Goal: Navigation & Orientation: Find specific page/section

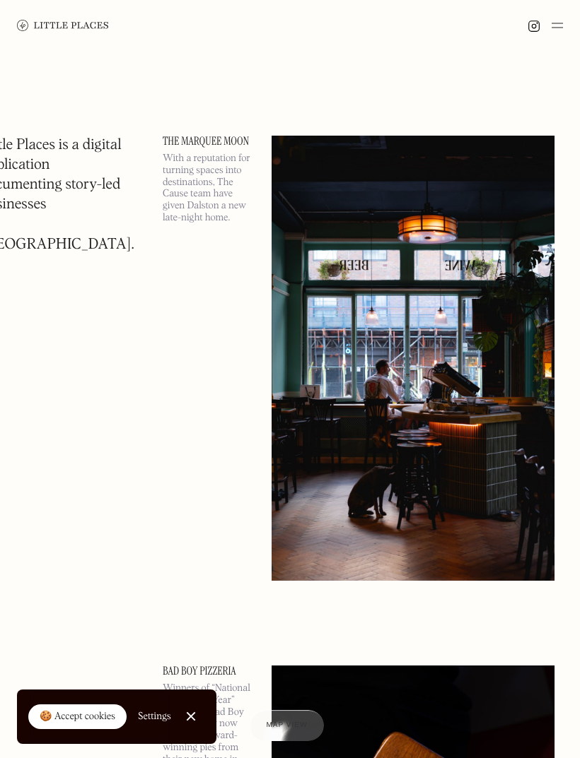
click at [558, 33] on img at bounding box center [556, 25] width 11 height 17
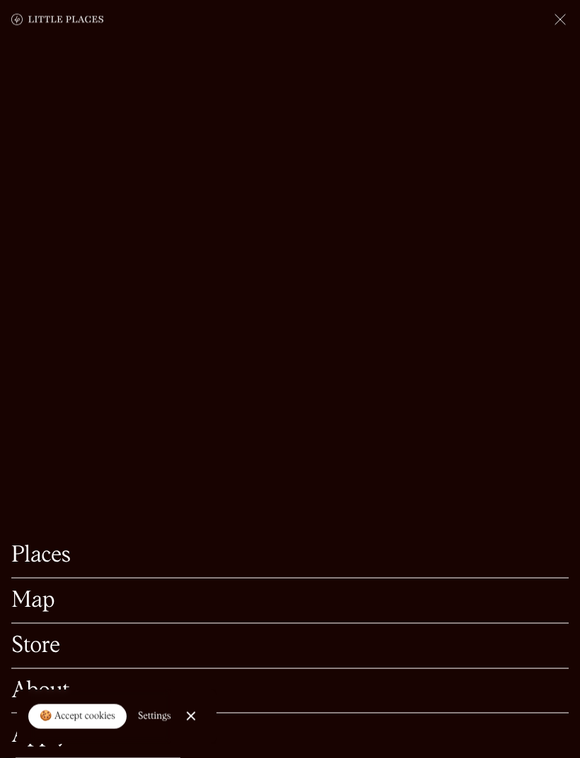
scroll to position [100, 0]
click at [198, 731] on link "Close Cookie Popup" at bounding box center [191, 717] width 28 height 28
click at [45, 703] on link "About" at bounding box center [289, 692] width 557 height 22
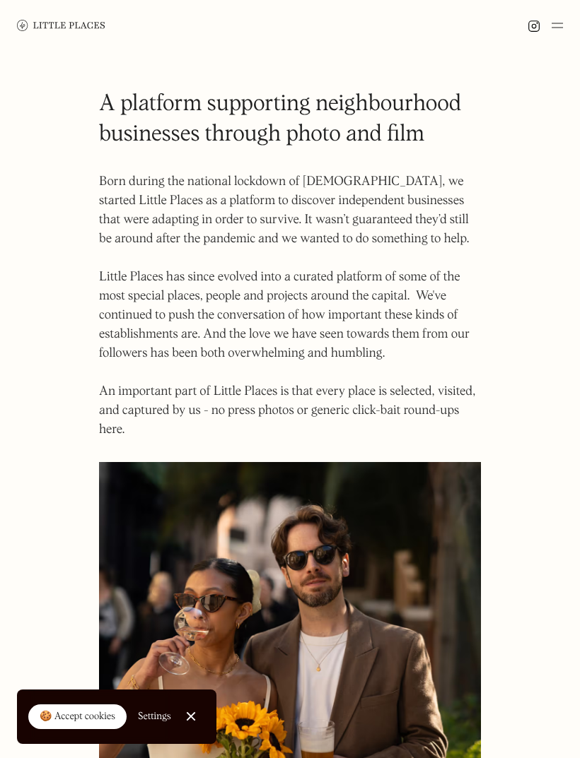
click at [561, 18] on img at bounding box center [556, 25] width 11 height 17
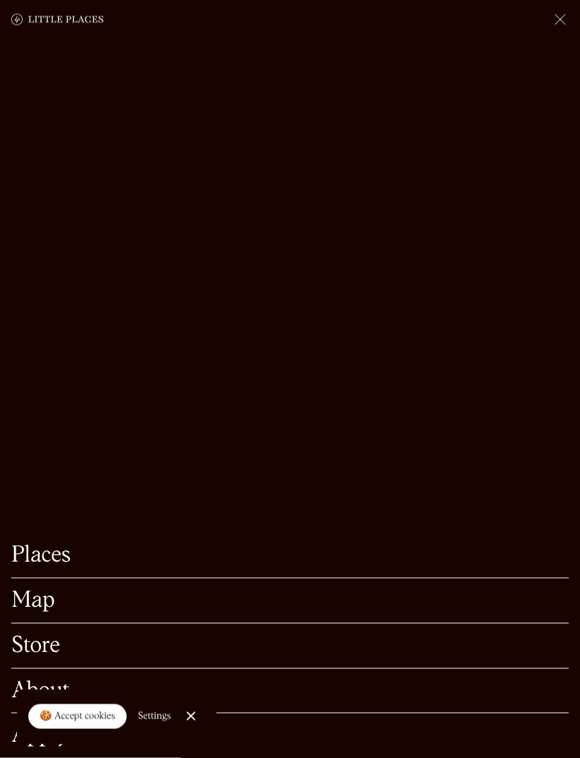
scroll to position [103, 0]
click at [199, 731] on link "Close Cookie Popup" at bounding box center [191, 717] width 28 height 28
click at [52, 567] on link "Places" at bounding box center [289, 556] width 557 height 22
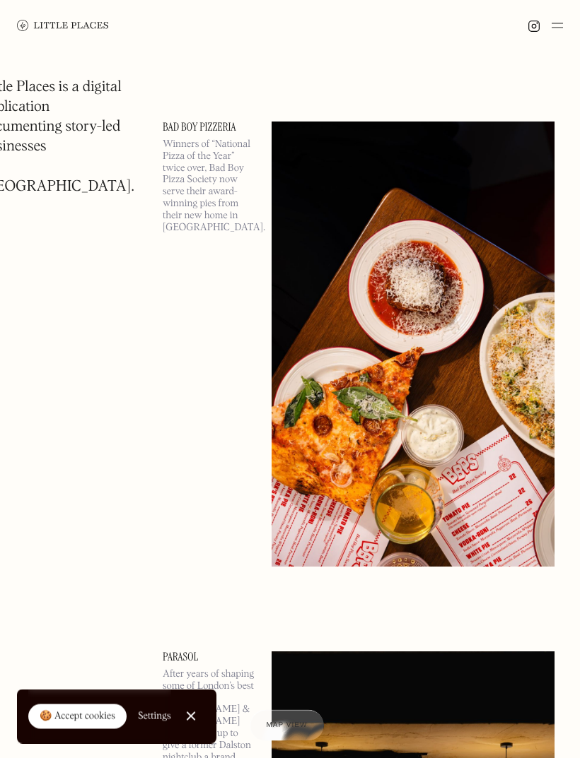
scroll to position [544, 0]
click at [480, 256] on img at bounding box center [412, 344] width 283 height 445
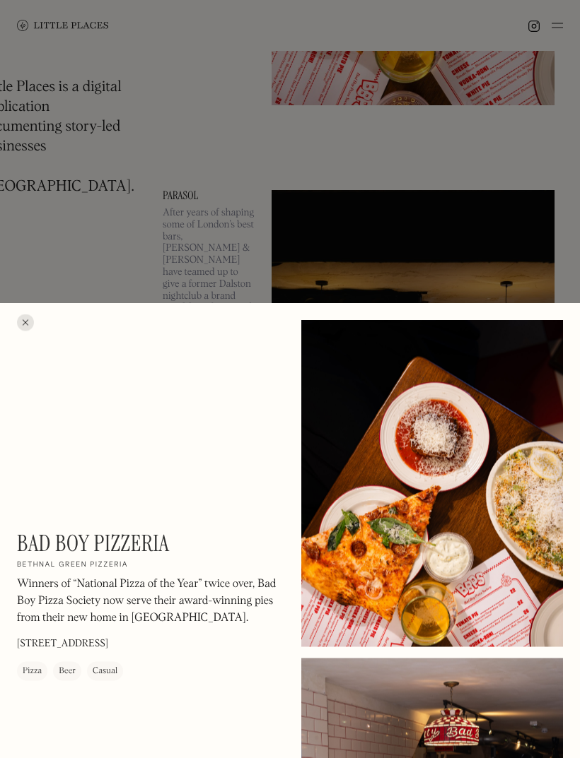
scroll to position [1050, 0]
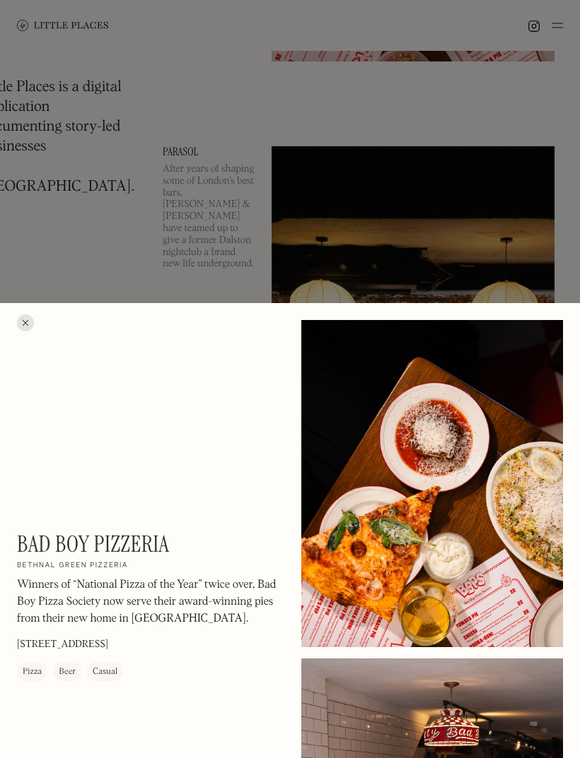
click at [491, 591] on div at bounding box center [432, 483] width 262 height 327
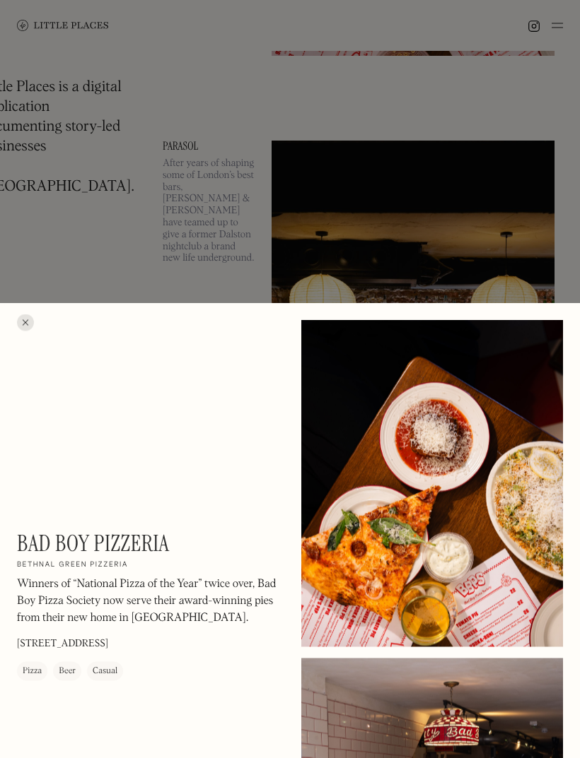
scroll to position [1055, 0]
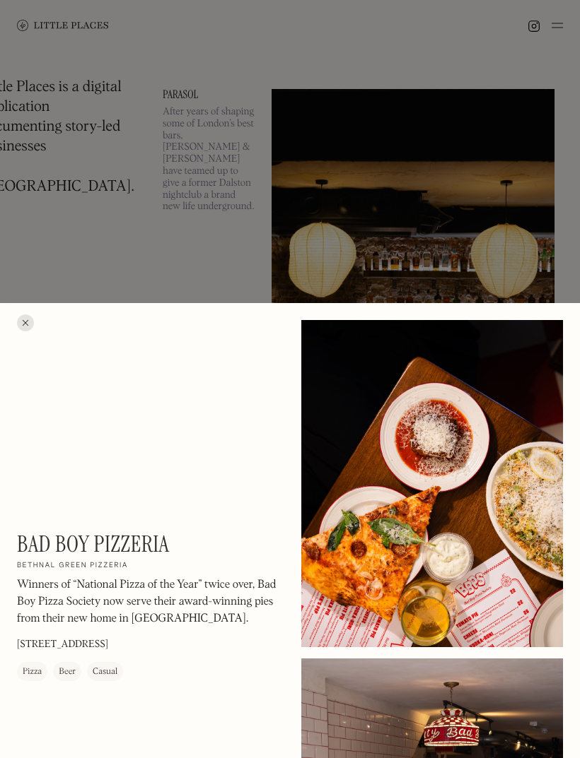
scroll to position [1106, 0]
click at [28, 332] on div at bounding box center [25, 323] width 17 height 17
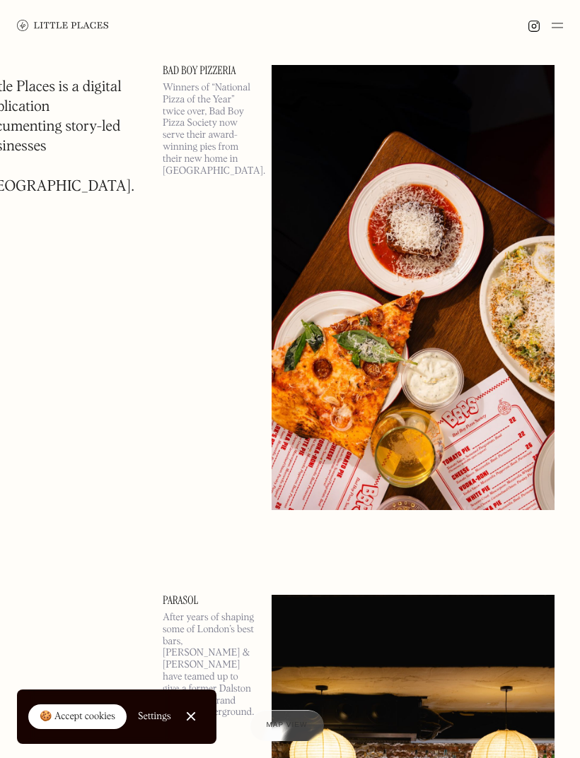
scroll to position [674, 0]
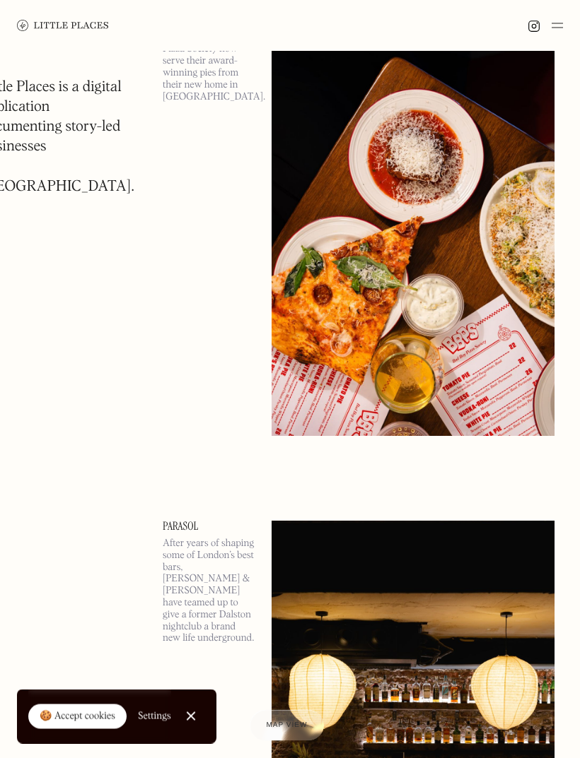
click at [74, 725] on div "🍪 Accept cookies" at bounding box center [78, 717] width 76 height 14
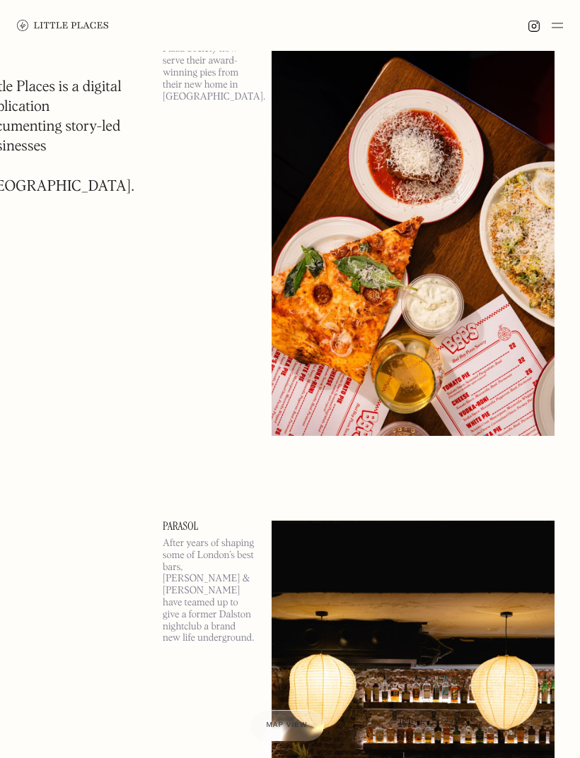
click at [421, 307] on img at bounding box center [412, 213] width 283 height 445
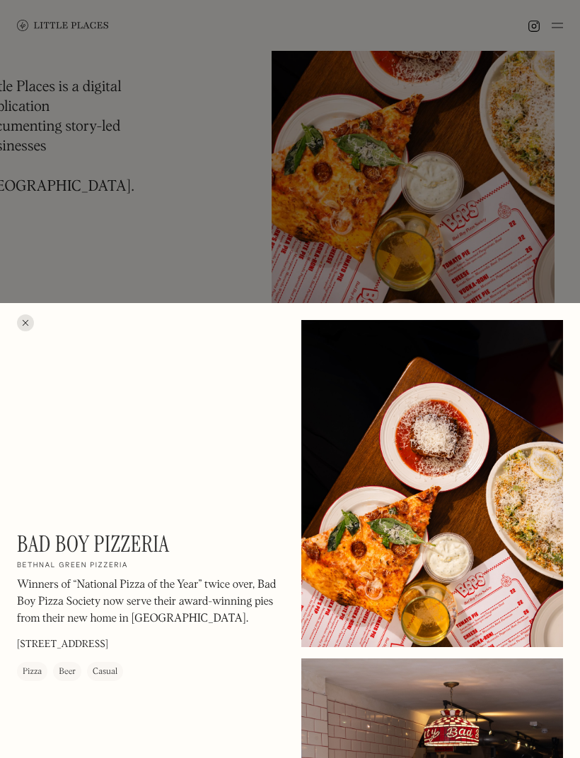
scroll to position [800, 0]
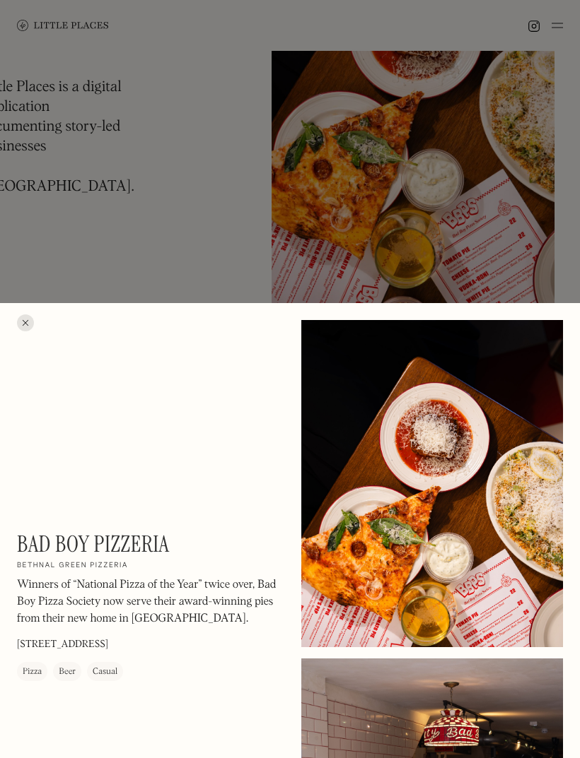
click at [30, 332] on div at bounding box center [25, 323] width 17 height 17
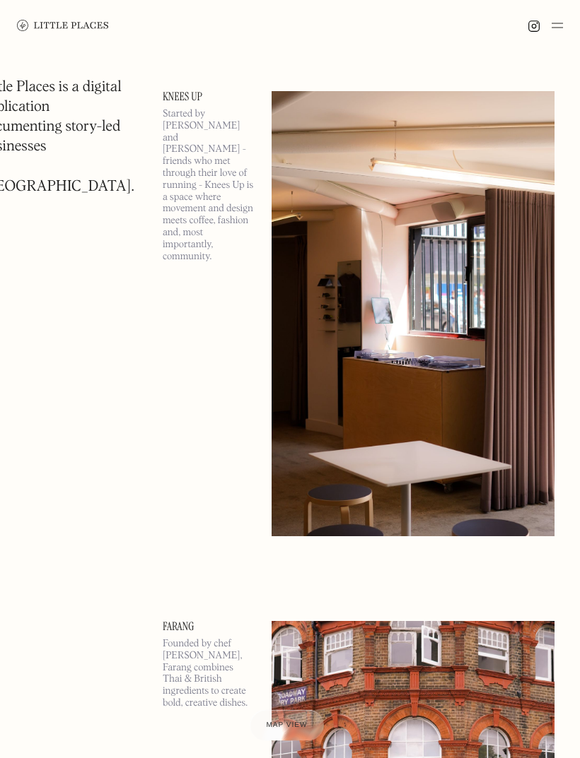
scroll to position [9057, 0]
